Goal: Find contact information: Find contact information

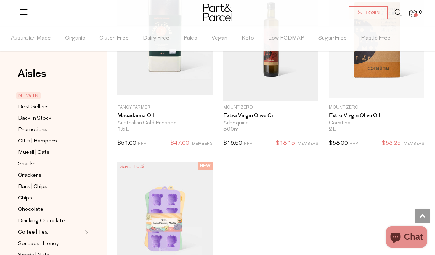
scroll to position [1747, 0]
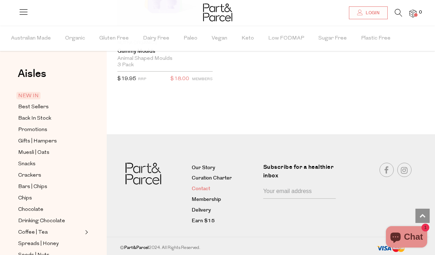
click at [203, 186] on link "Contact" at bounding box center [225, 189] width 66 height 9
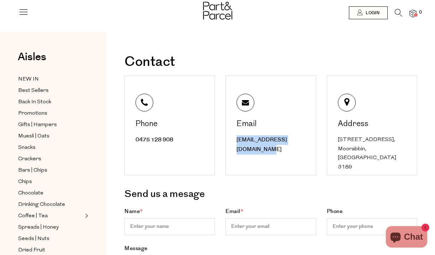
drag, startPoint x: 248, startPoint y: 156, endPoint x: 236, endPoint y: 141, distance: 19.7
click at [236, 141] on div "Email [EMAIL_ADDRESS][DOMAIN_NAME]" at bounding box center [271, 125] width 90 height 100
copy link "[EMAIL_ADDRESS][DOMAIN_NAME]"
